Goal: Navigation & Orientation: Find specific page/section

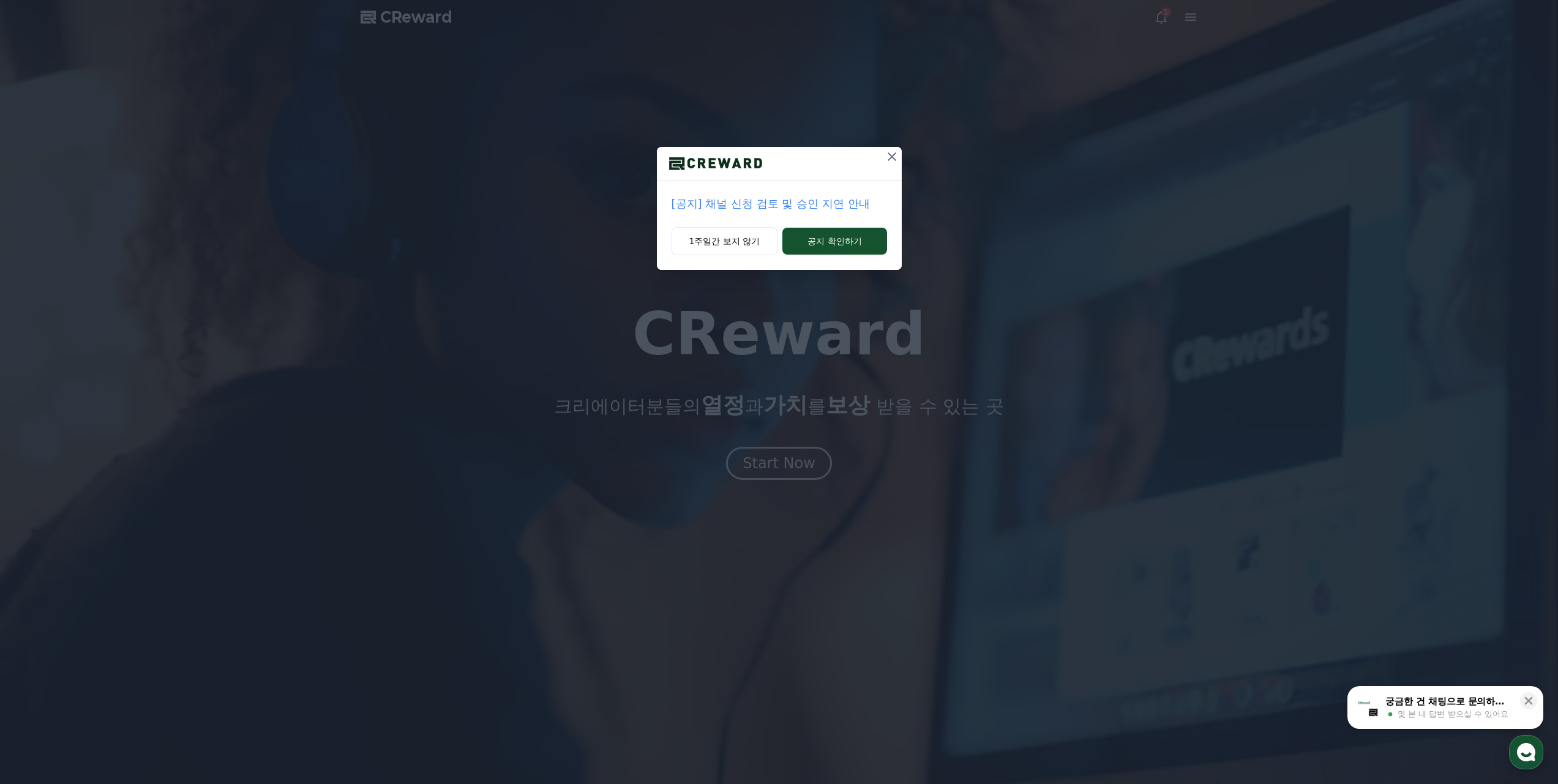
click at [813, 200] on p "[공지] 채널 신청 검토 및 승인 지연 안내" at bounding box center [779, 204] width 215 height 18
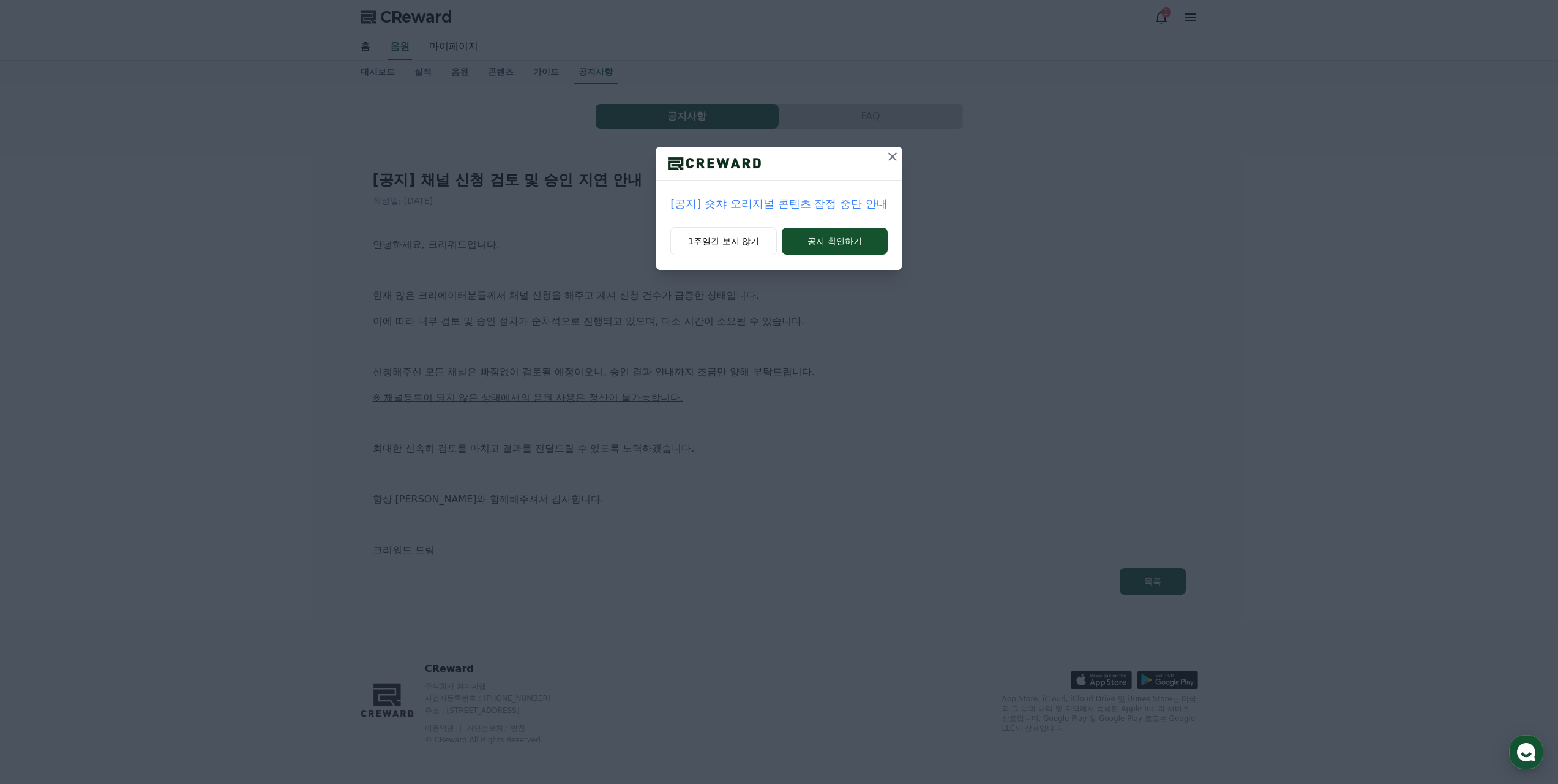
click at [896, 158] on icon at bounding box center [892, 156] width 15 height 15
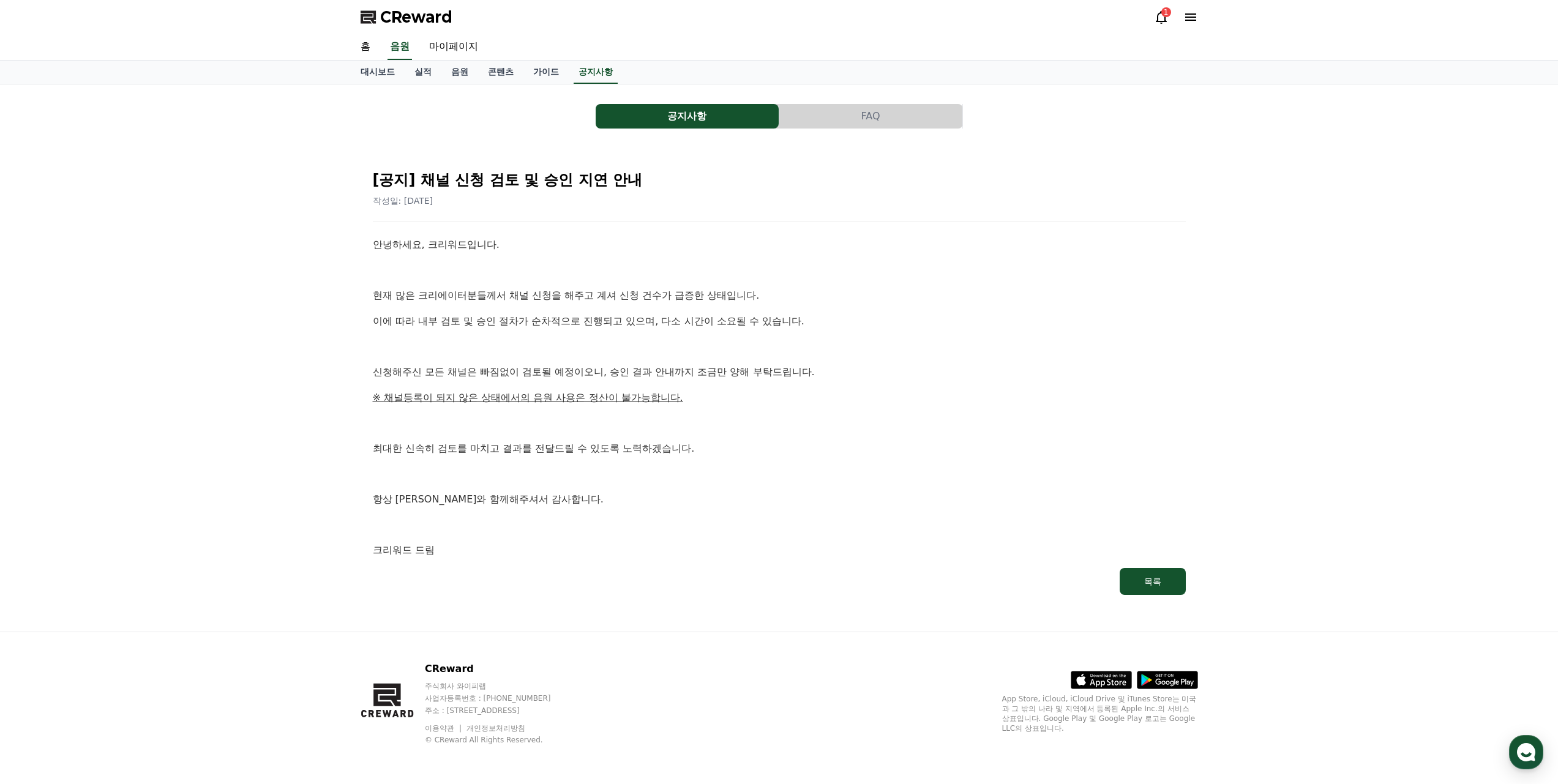
click at [1158, 13] on icon at bounding box center [1161, 17] width 15 height 15
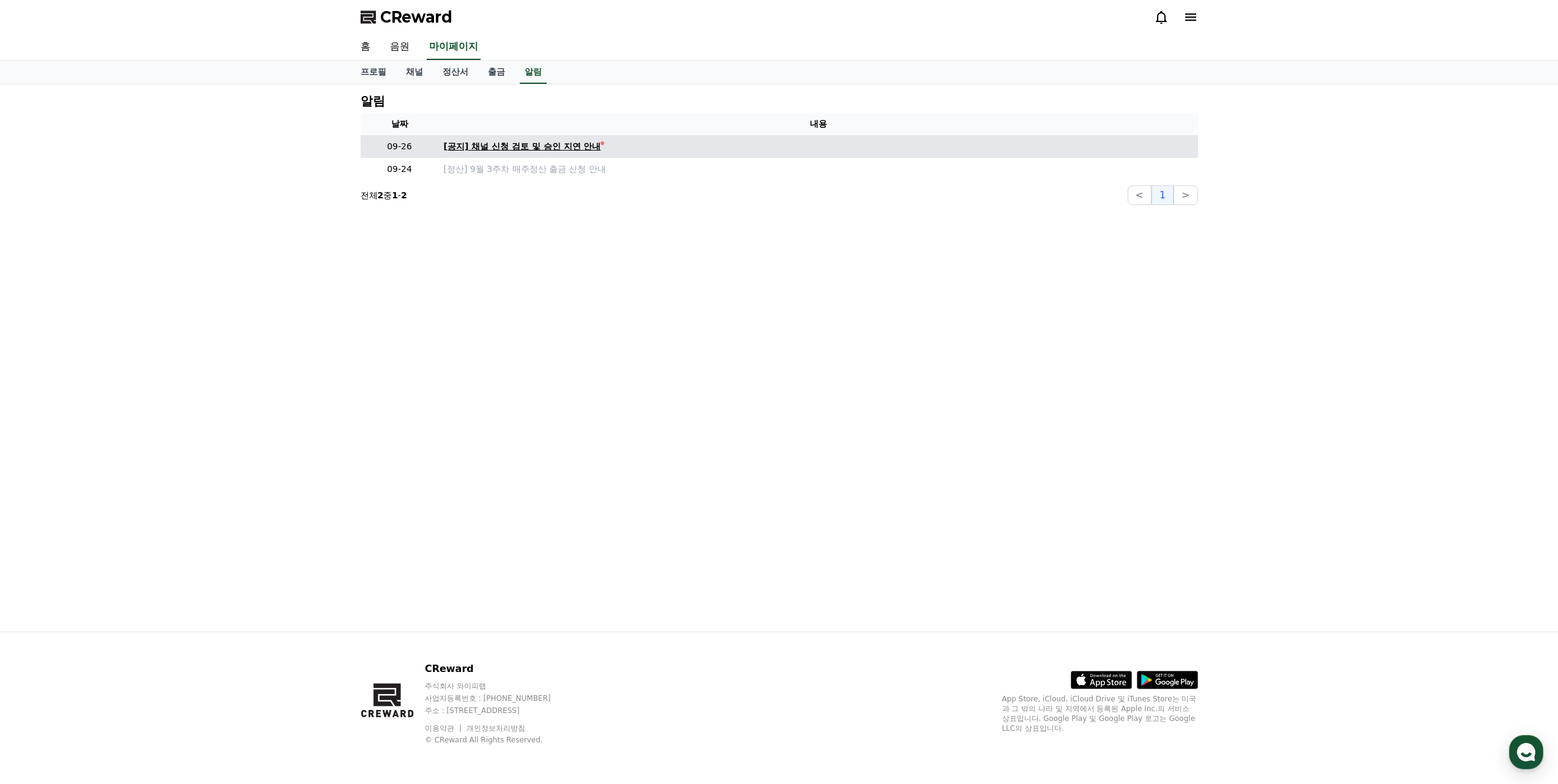
click at [528, 151] on div "[공지] 채널 신청 검토 및 승인 지연 안내" at bounding box center [522, 146] width 157 height 13
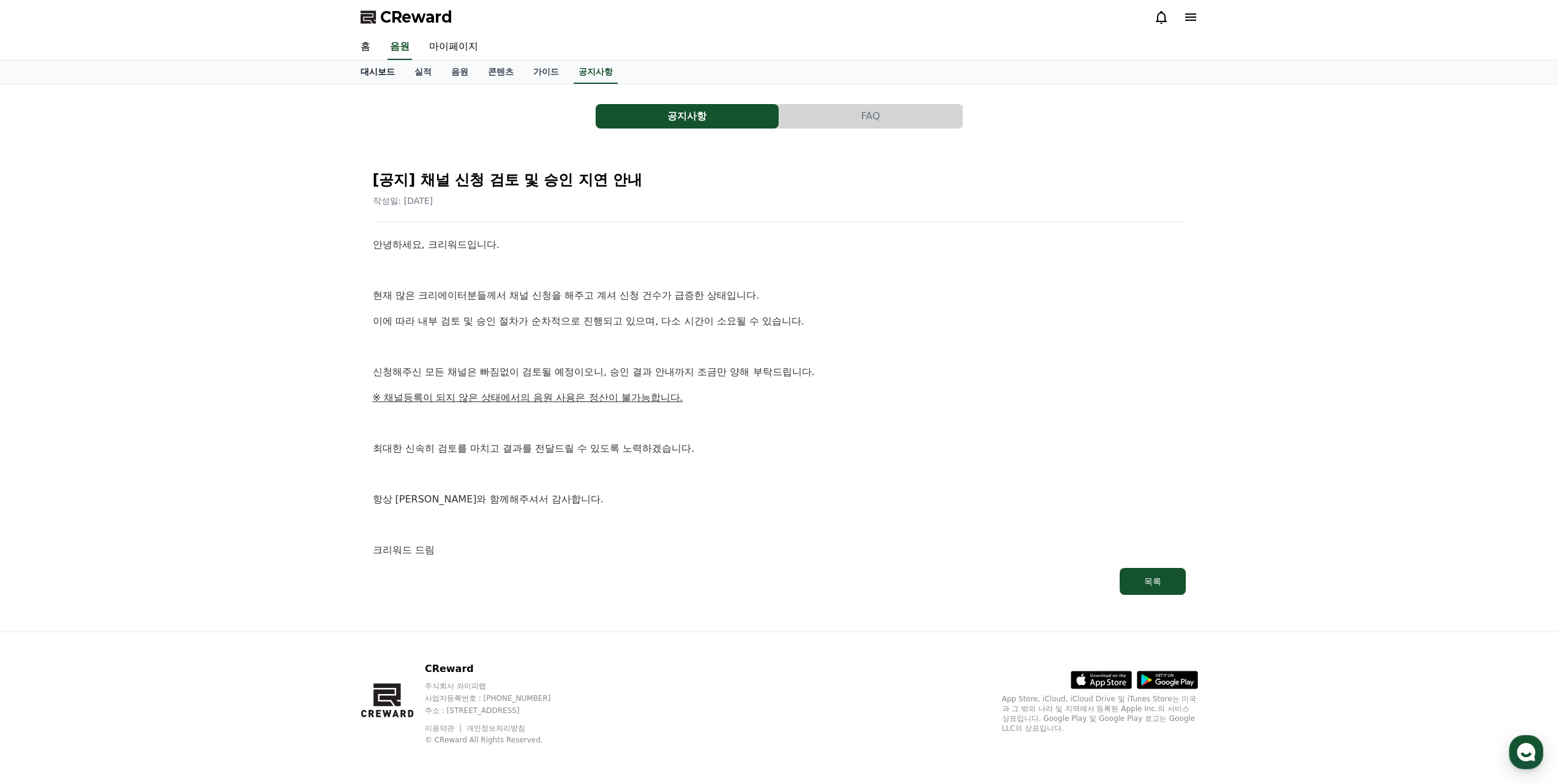
click at [370, 69] on link "대시보드" at bounding box center [378, 72] width 54 height 23
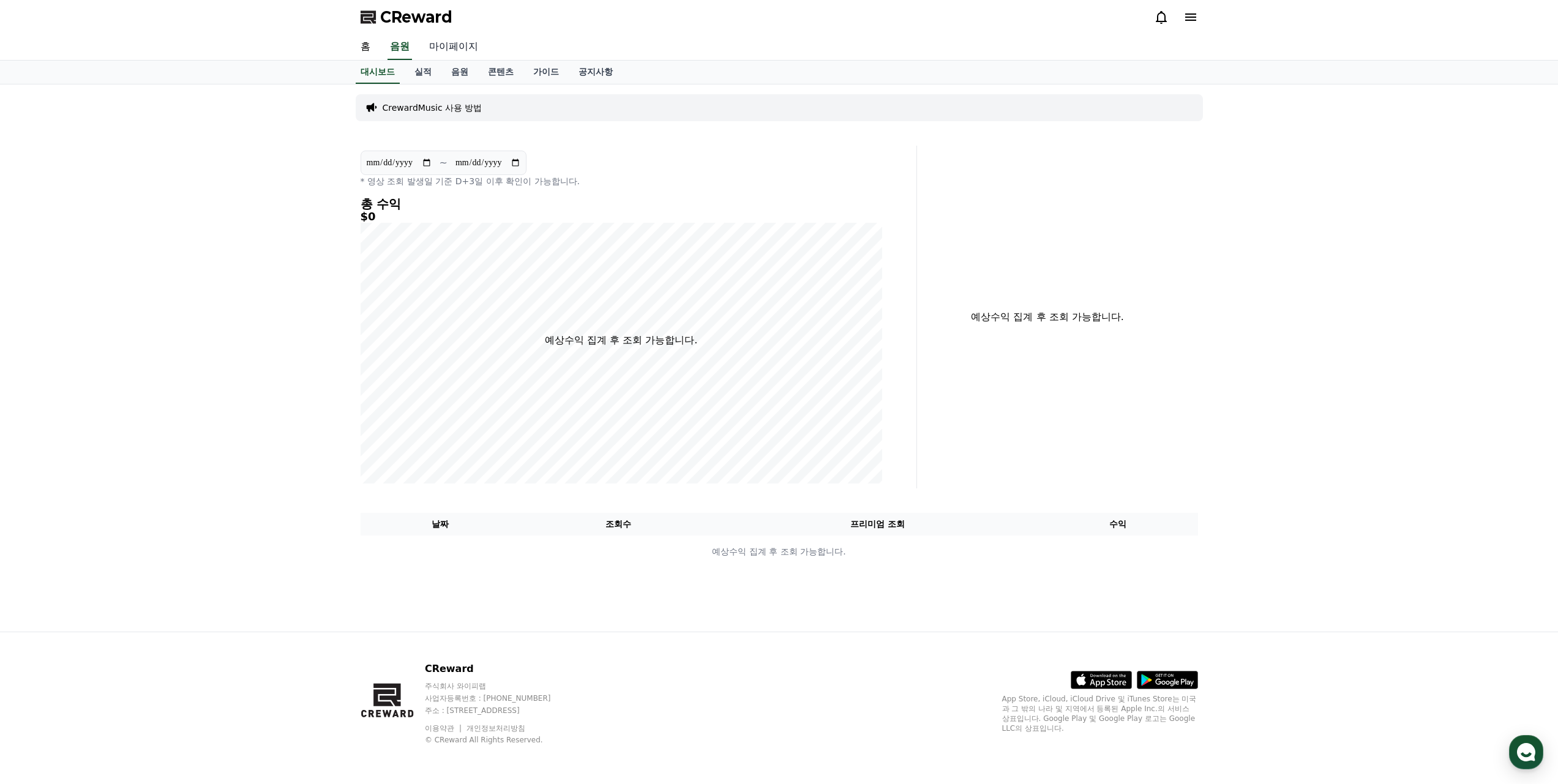
click at [469, 50] on link "마이페이지" at bounding box center [454, 47] width 68 height 25
select select "**********"
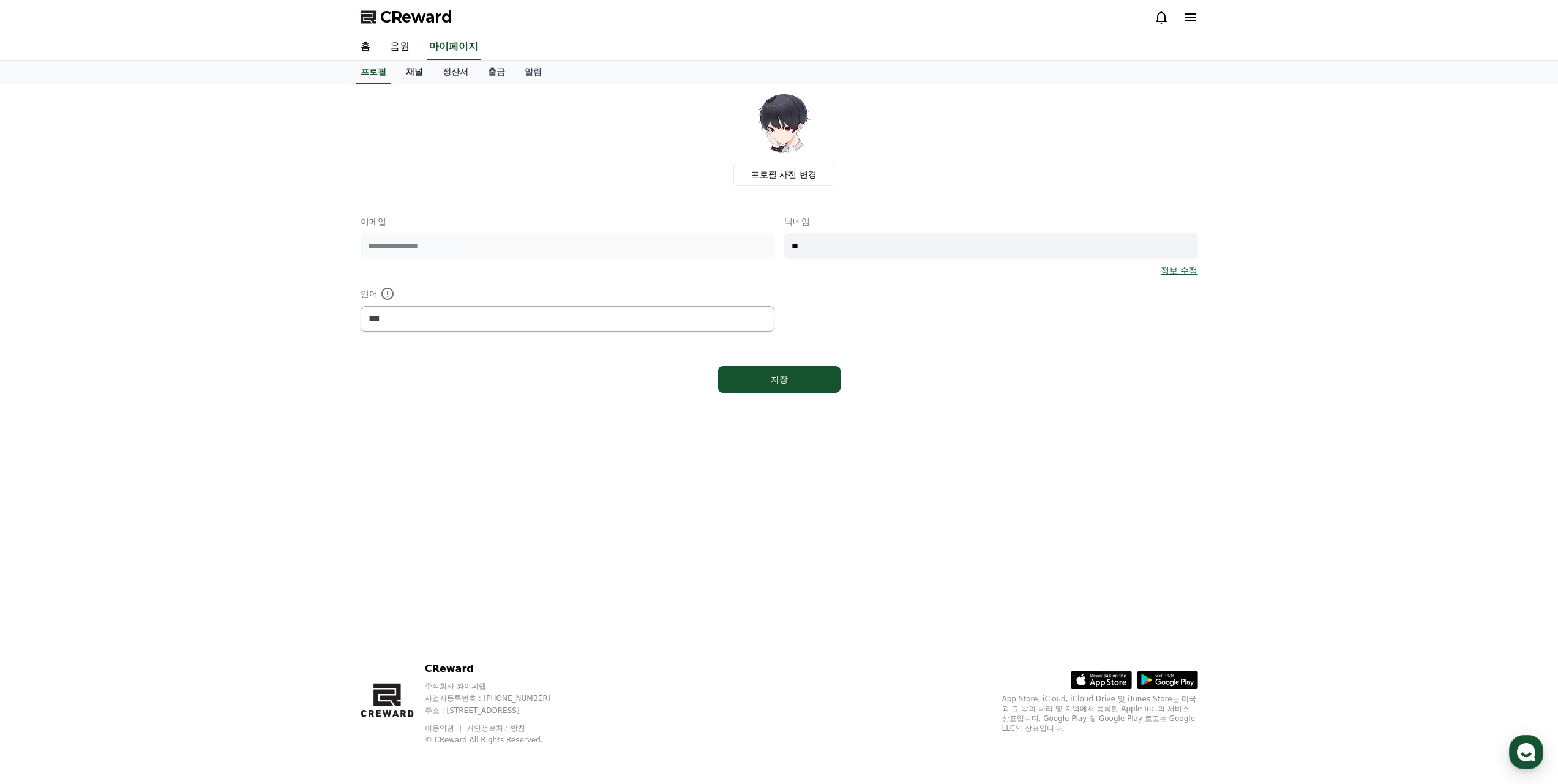
click at [407, 67] on link "채널" at bounding box center [415, 72] width 37 height 23
